Goal: Information Seeking & Learning: Learn about a topic

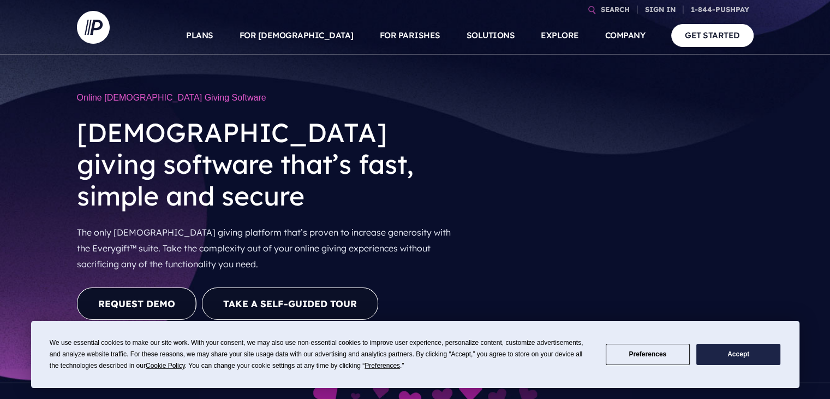
click at [186, 287] on link "REQUEST DEMO" at bounding box center [137, 303] width 120 height 32
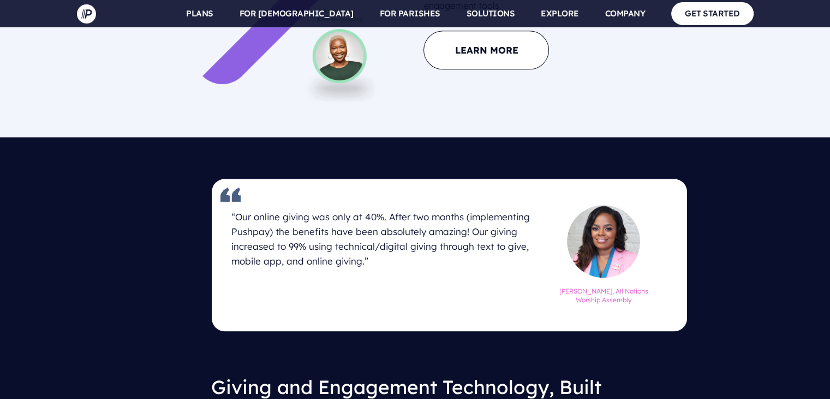
scroll to position [1236, 0]
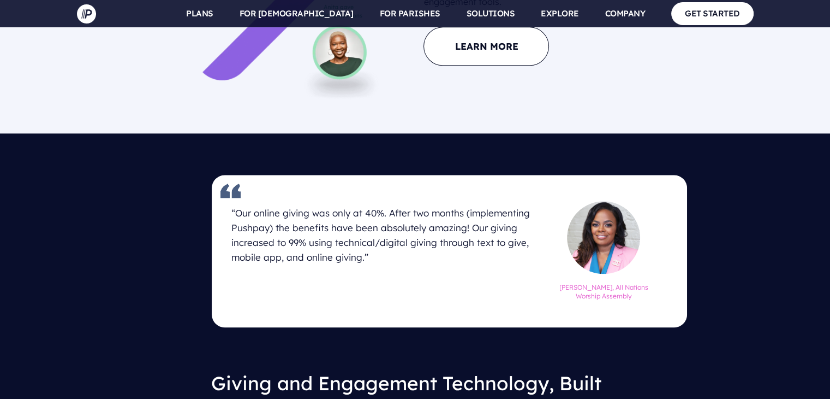
click at [587, 300] on div "Jasmine Finley, All Nations Worship Assembly" at bounding box center [597, 258] width 104 height 114
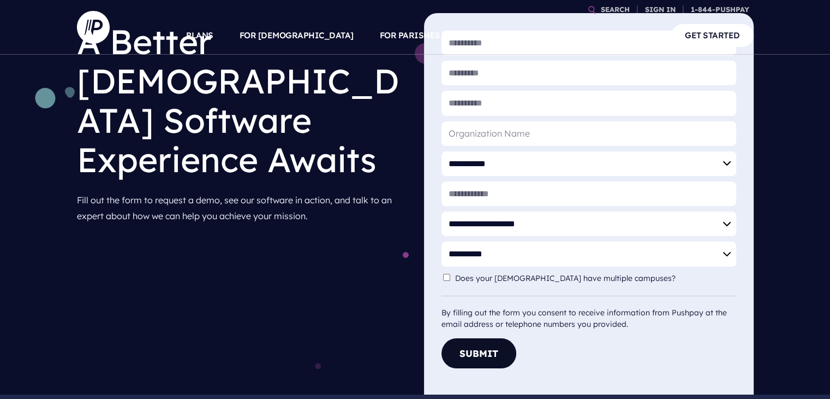
scroll to position [54, 0]
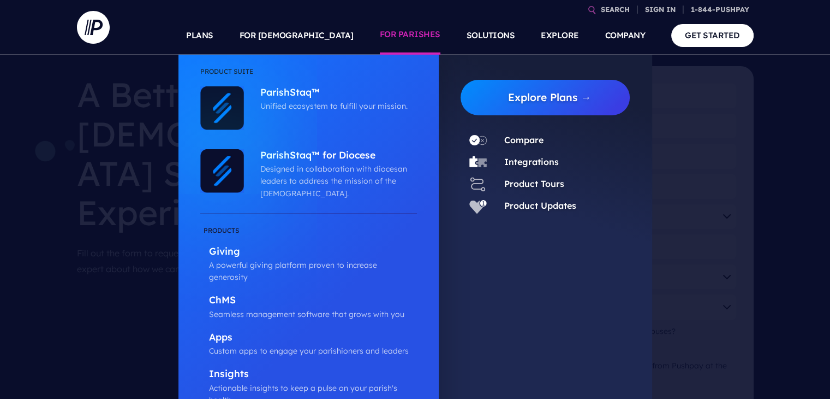
click at [401, 29] on link "FOR PARISHES" at bounding box center [410, 35] width 61 height 38
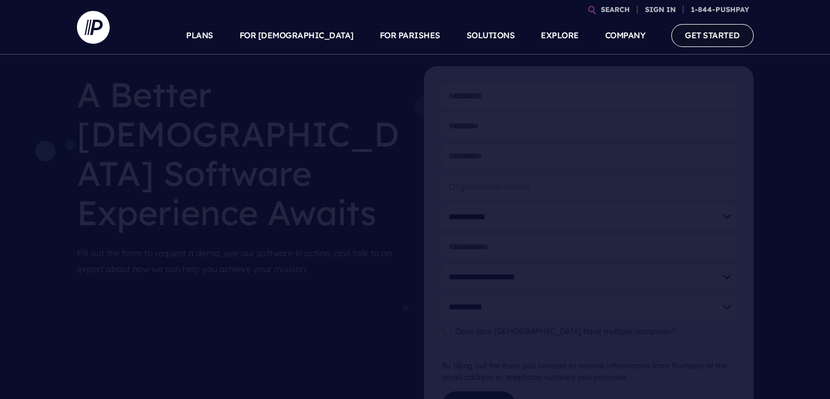
click at [725, 31] on link "GET STARTED" at bounding box center [712, 35] width 82 height 22
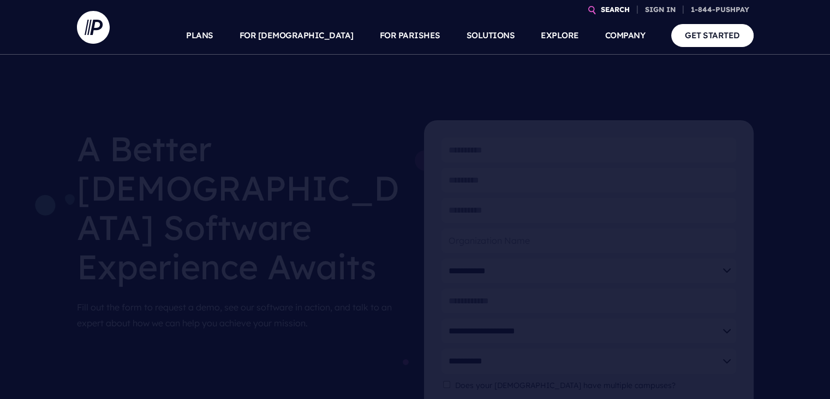
click at [609, 16] on link "COMPANY" at bounding box center [625, 35] width 40 height 38
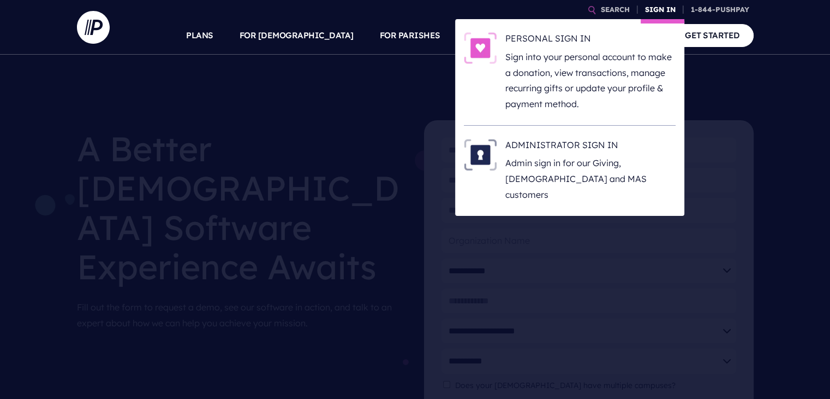
click at [650, 4] on link "SIGN IN" at bounding box center [660, 9] width 39 height 19
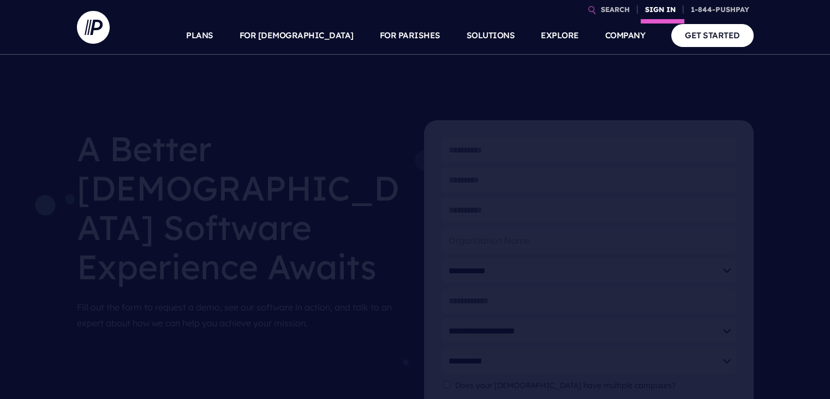
click at [650, 5] on link "SIGN IN" at bounding box center [660, 9] width 39 height 19
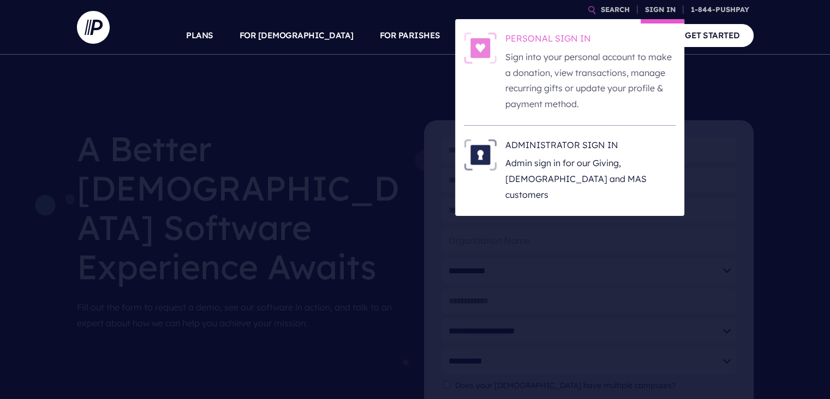
click at [579, 56] on p "Sign into your personal account to make a donation, view transactions, manage r…" at bounding box center [590, 80] width 170 height 63
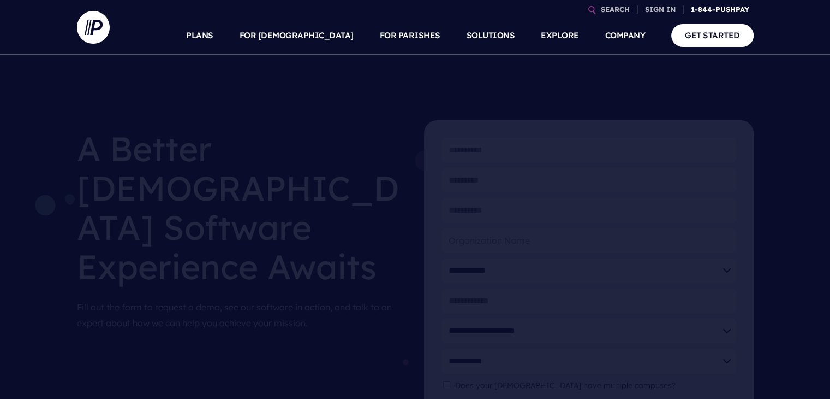
click at [736, 10] on link "1-844-PUSHPAY" at bounding box center [720, 9] width 67 height 19
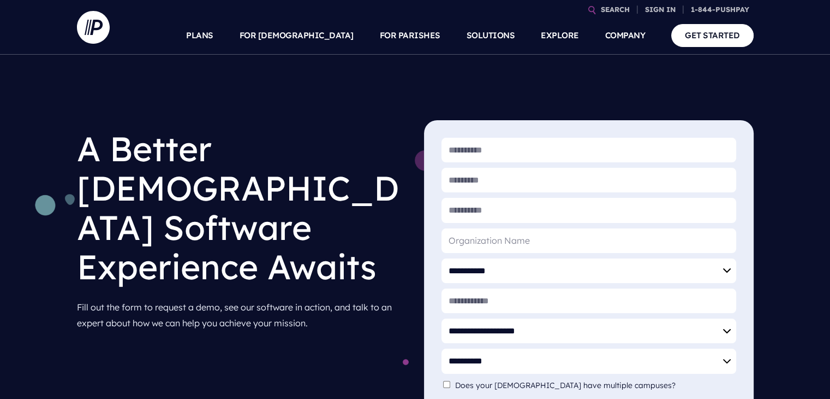
click at [719, 93] on div "**********" at bounding box center [415, 278] width 830 height 447
